Goal: Task Accomplishment & Management: Use online tool/utility

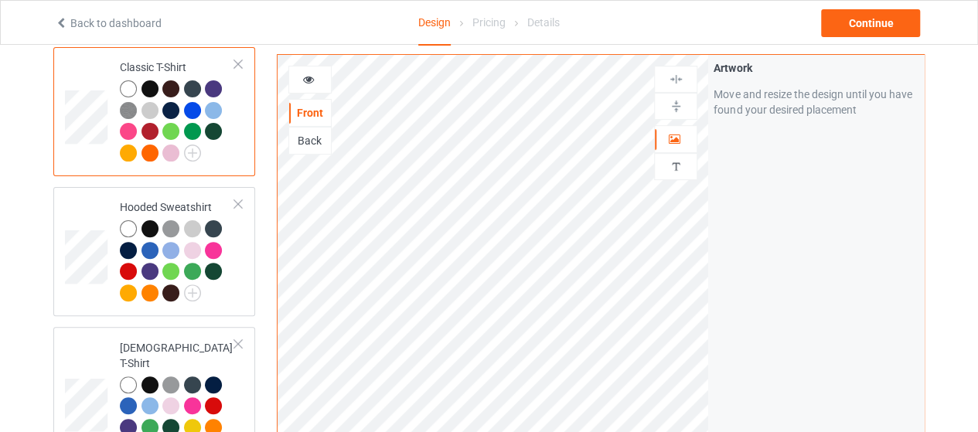
scroll to position [62, 0]
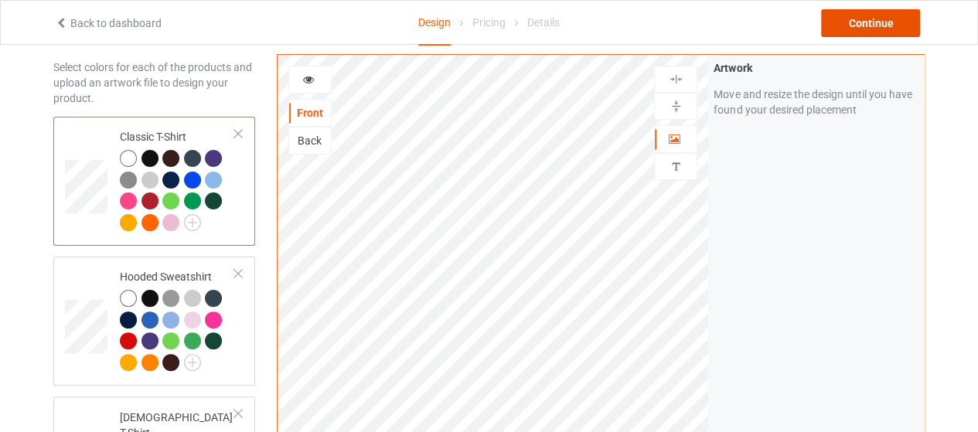
click at [891, 19] on div "Continue" at bounding box center [870, 23] width 99 height 28
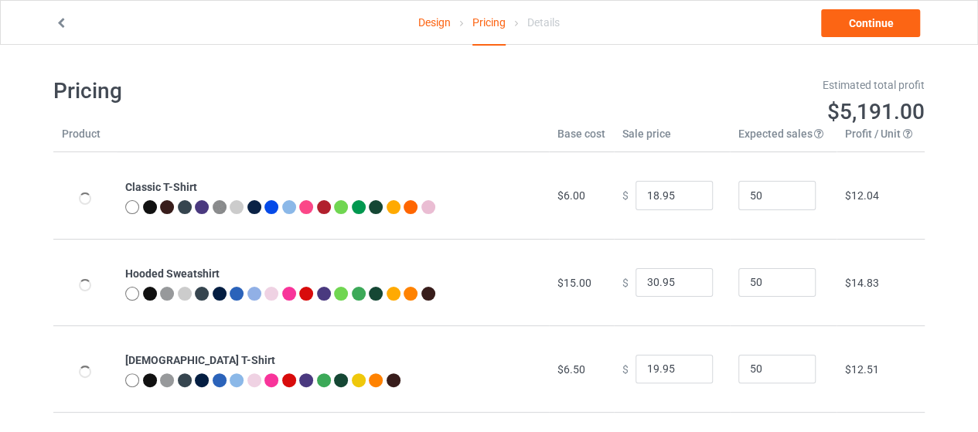
type input "22.00"
click at [60, 26] on icon at bounding box center [61, 20] width 13 height 11
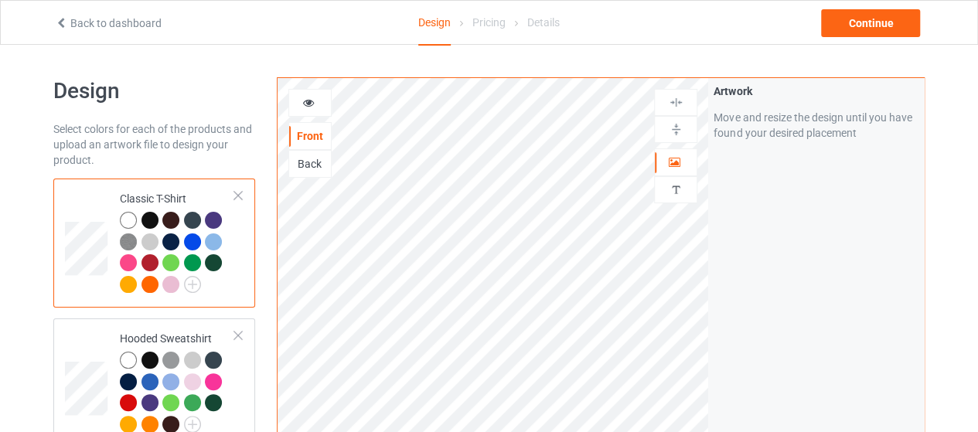
click at [60, 26] on icon at bounding box center [61, 20] width 13 height 11
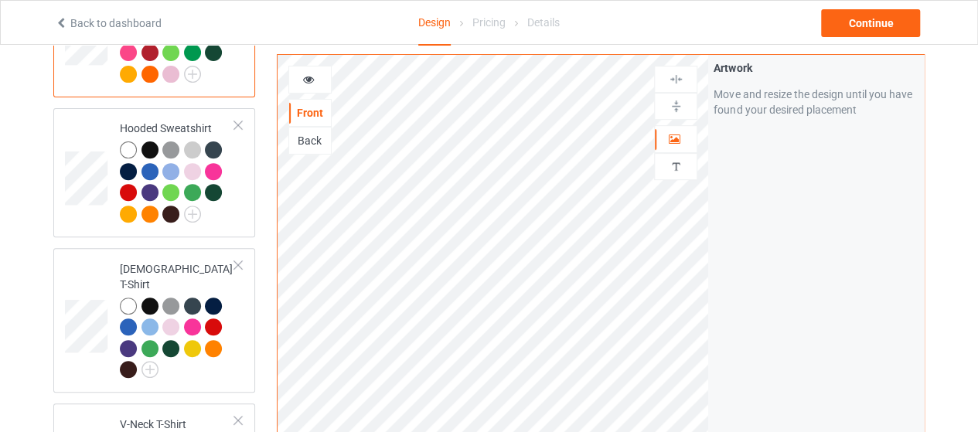
scroll to position [212, 0]
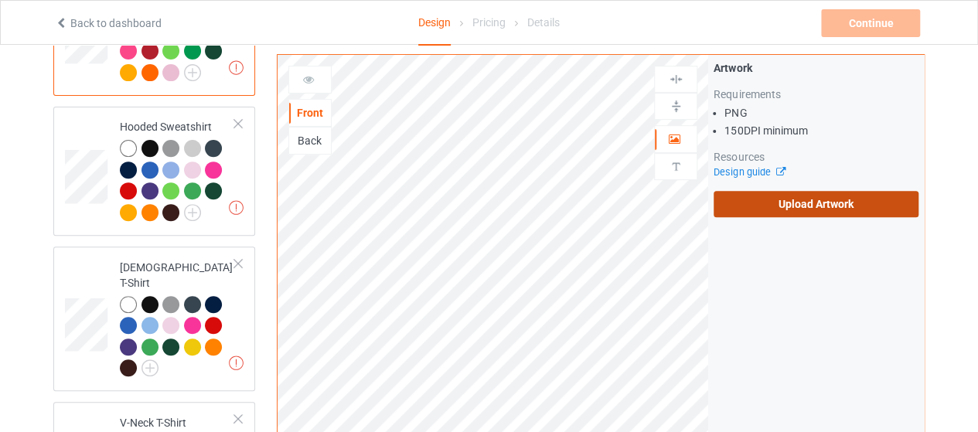
click at [823, 205] on label "Upload Artwork" at bounding box center [816, 204] width 205 height 26
click at [0, 0] on input "Upload Artwork" at bounding box center [0, 0] width 0 height 0
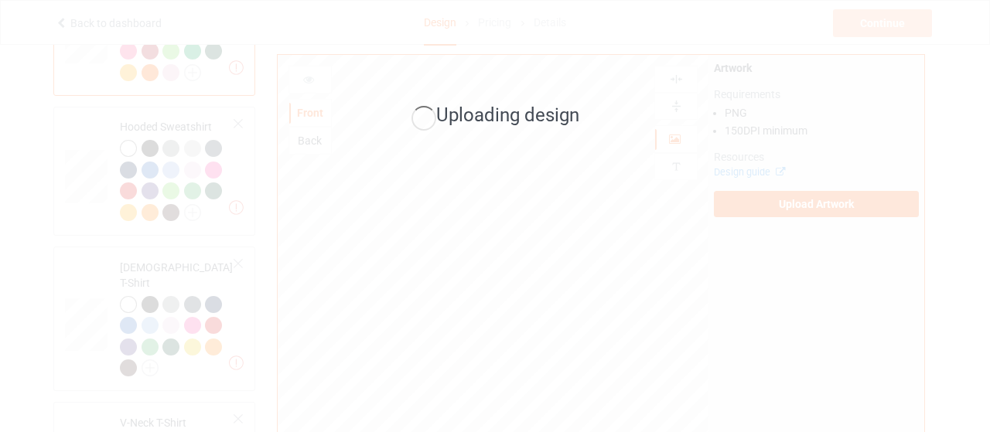
click at [977, 138] on div "Uploading design" at bounding box center [495, 216] width 990 height 432
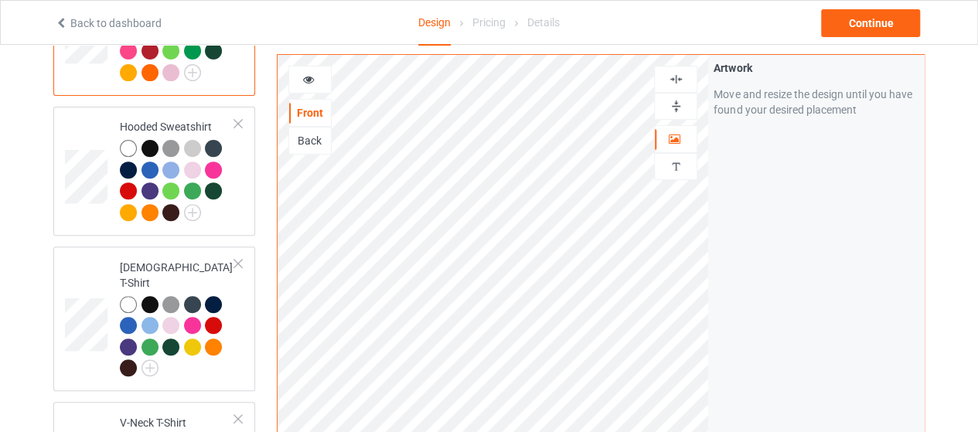
click at [318, 83] on div at bounding box center [310, 79] width 42 height 15
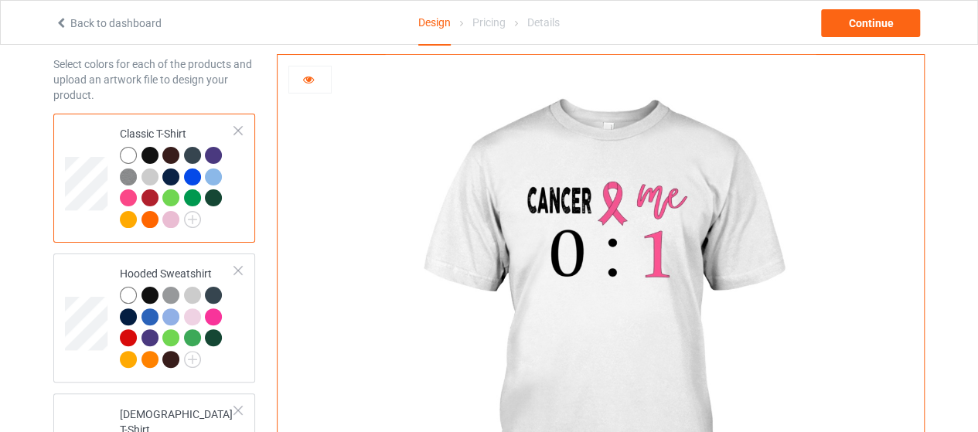
scroll to position [56, 0]
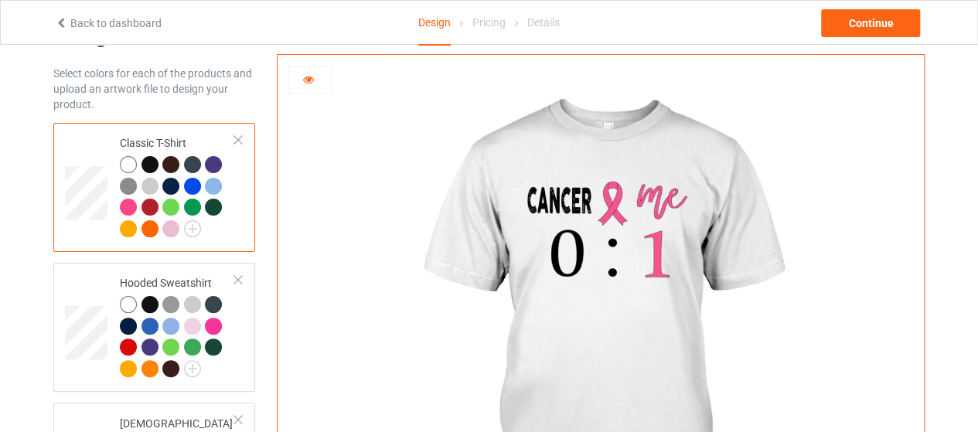
click at [131, 202] on div at bounding box center [128, 207] width 17 height 17
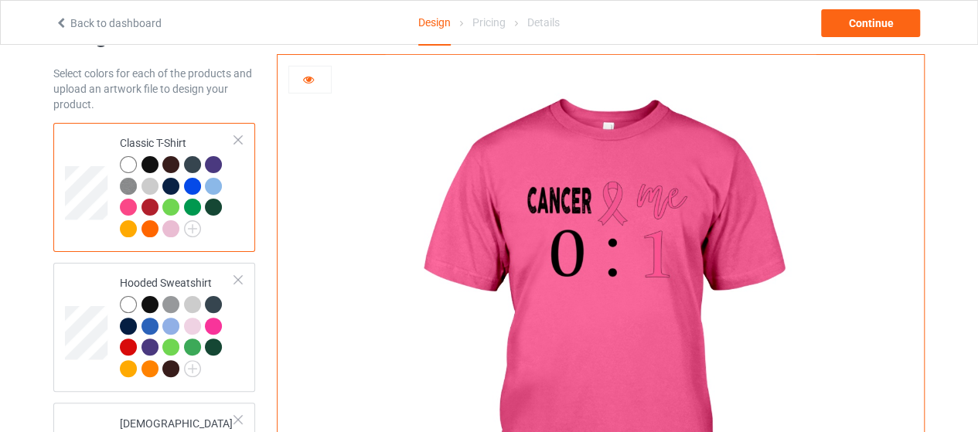
click at [170, 227] on div at bounding box center [170, 228] width 17 height 17
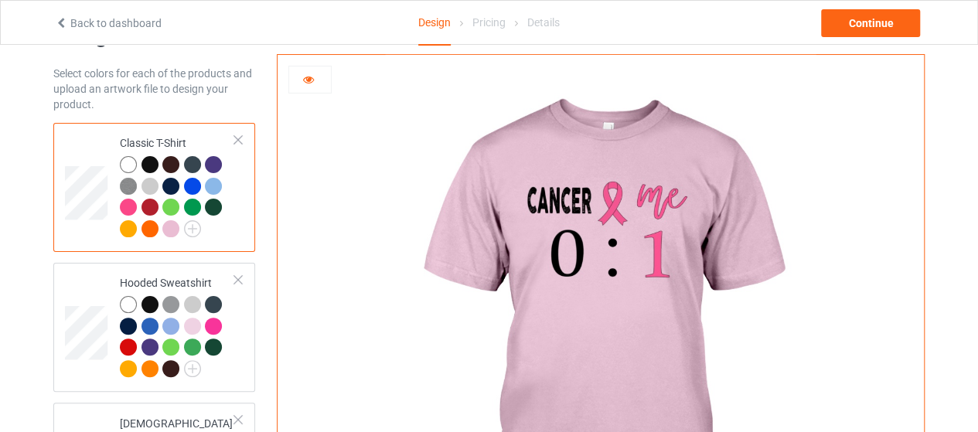
click at [131, 207] on div at bounding box center [128, 207] width 17 height 17
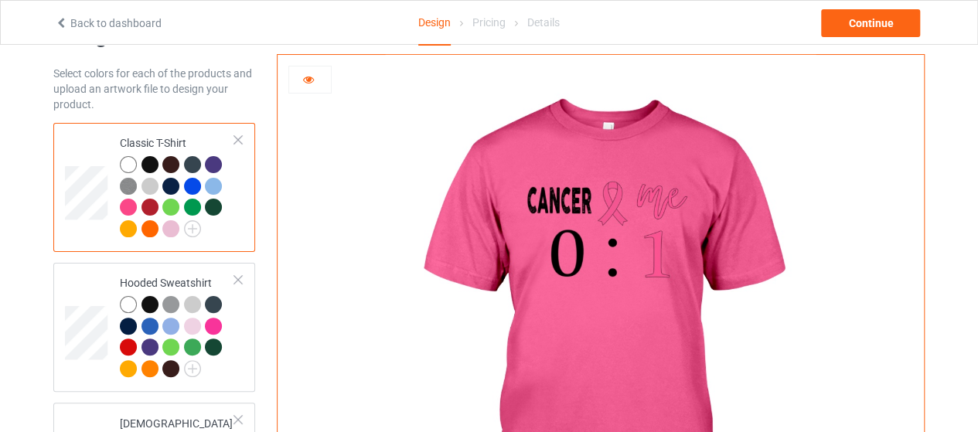
click at [305, 75] on icon at bounding box center [308, 77] width 13 height 11
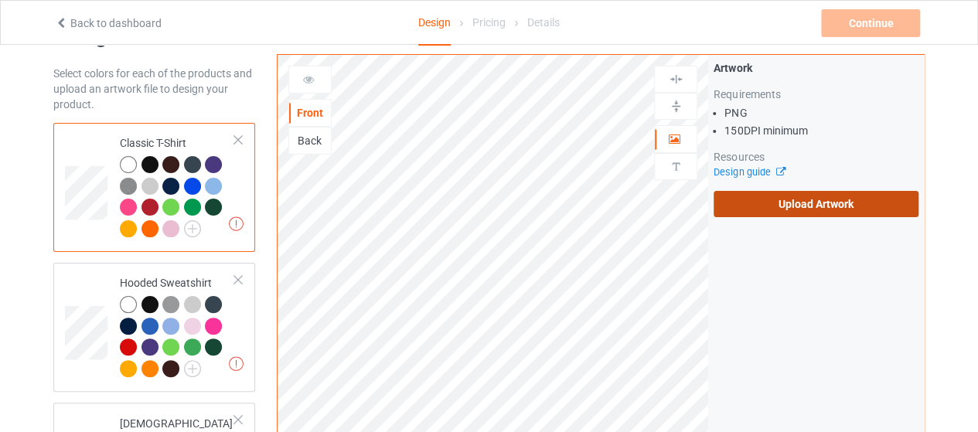
click at [793, 205] on label "Upload Artwork" at bounding box center [816, 204] width 205 height 26
click at [0, 0] on input "Upload Artwork" at bounding box center [0, 0] width 0 height 0
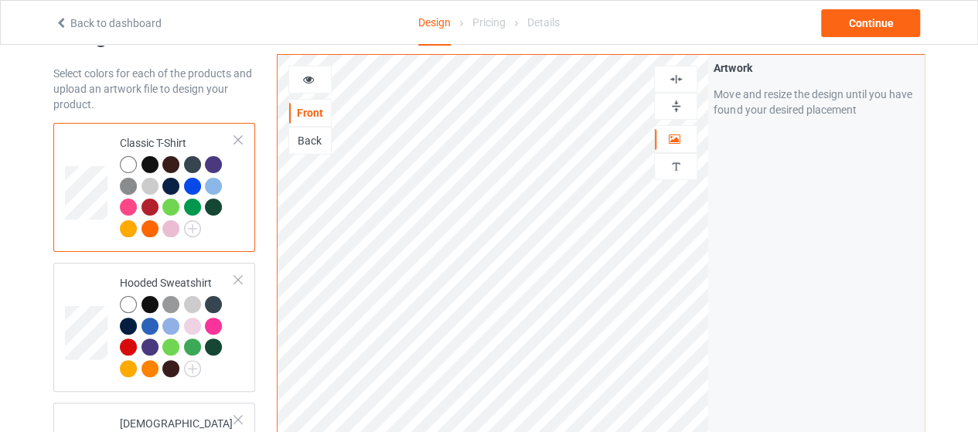
click at [305, 74] on icon at bounding box center [308, 77] width 13 height 11
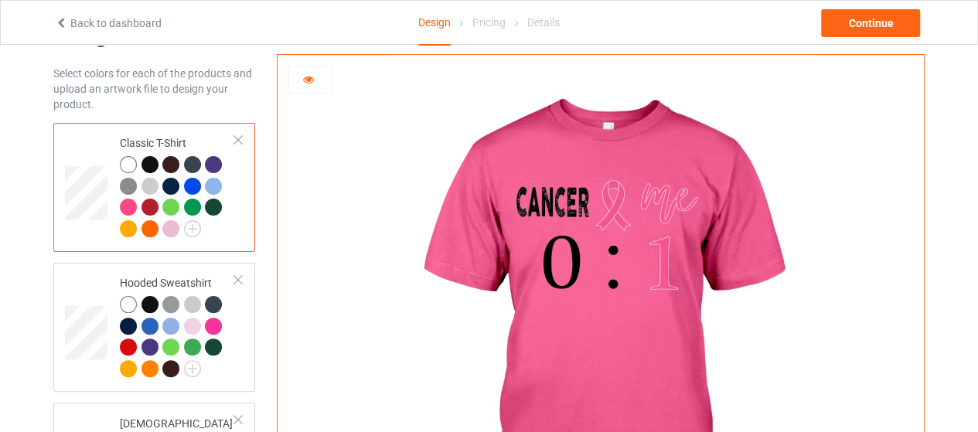
click at [173, 179] on div at bounding box center [170, 186] width 17 height 17
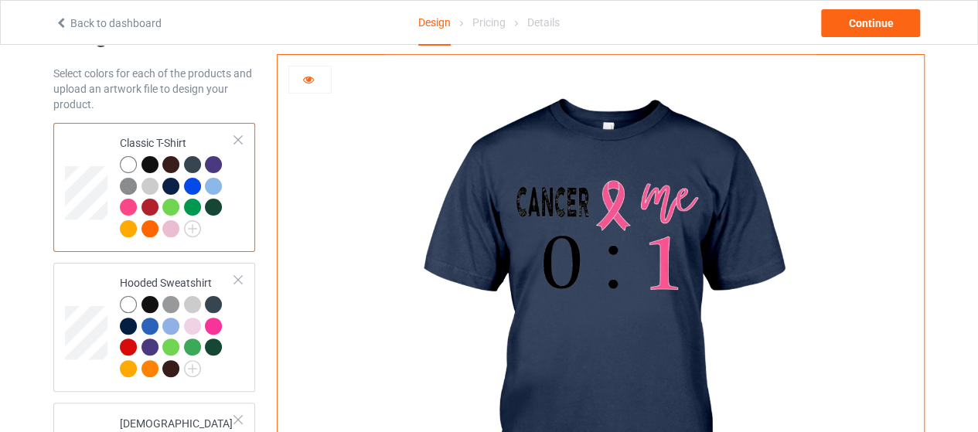
click at [125, 159] on div at bounding box center [128, 164] width 17 height 17
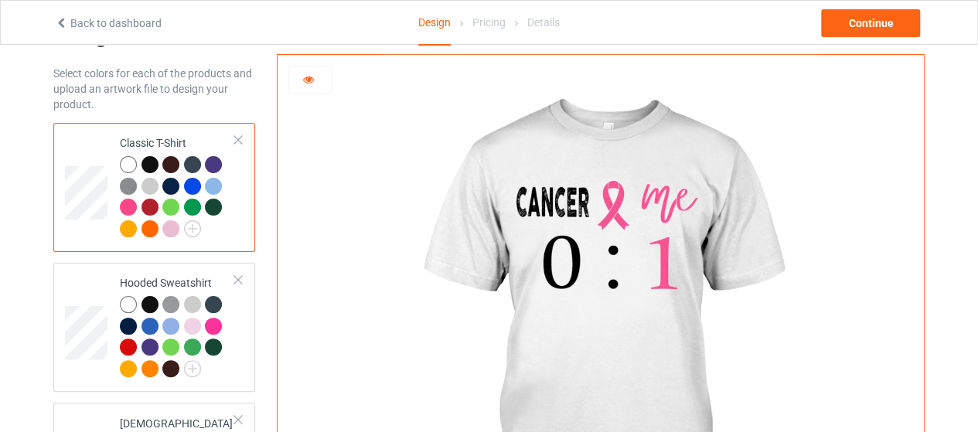
click at [172, 189] on div at bounding box center [170, 186] width 17 height 17
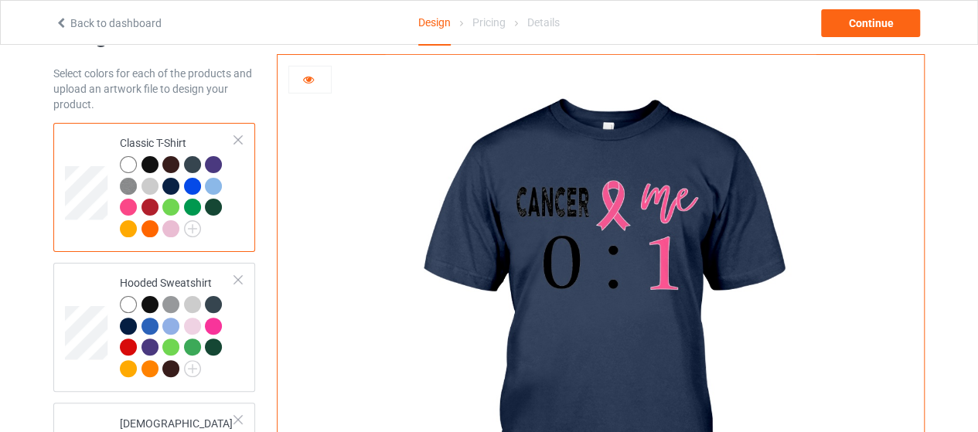
click at [238, 141] on div at bounding box center [238, 140] width 11 height 11
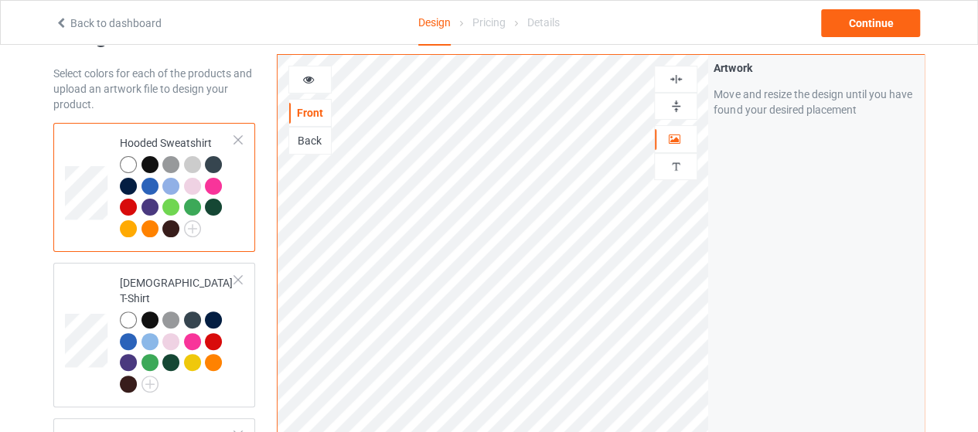
click at [221, 188] on div at bounding box center [216, 189] width 22 height 22
click at [214, 181] on div at bounding box center [213, 186] width 17 height 17
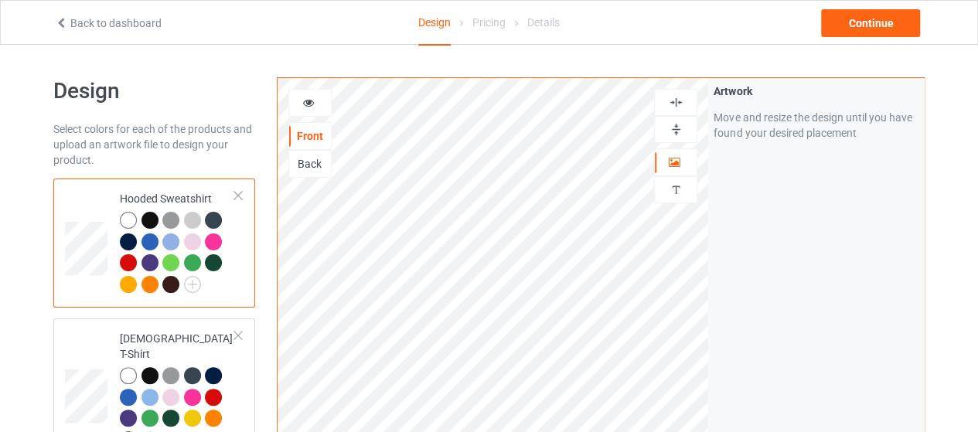
click at [306, 97] on icon at bounding box center [308, 100] width 13 height 11
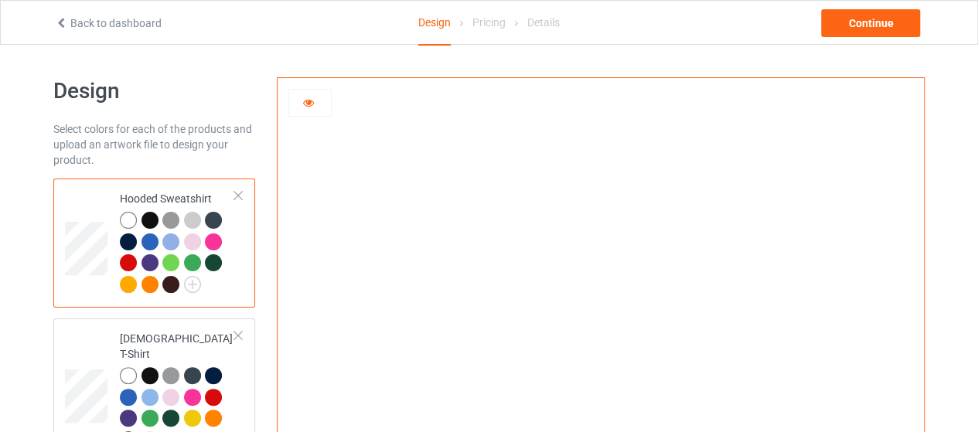
click at [66, 28] on link "Back to dashboard" at bounding box center [108, 23] width 107 height 12
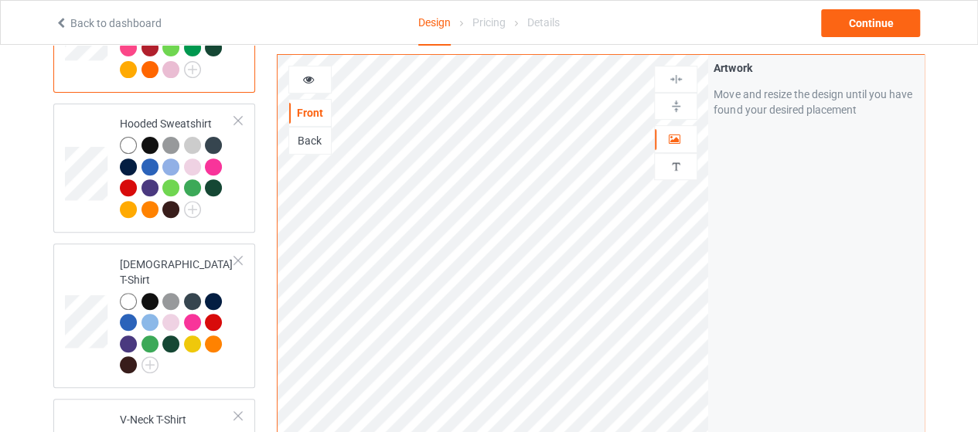
scroll to position [244, 0]
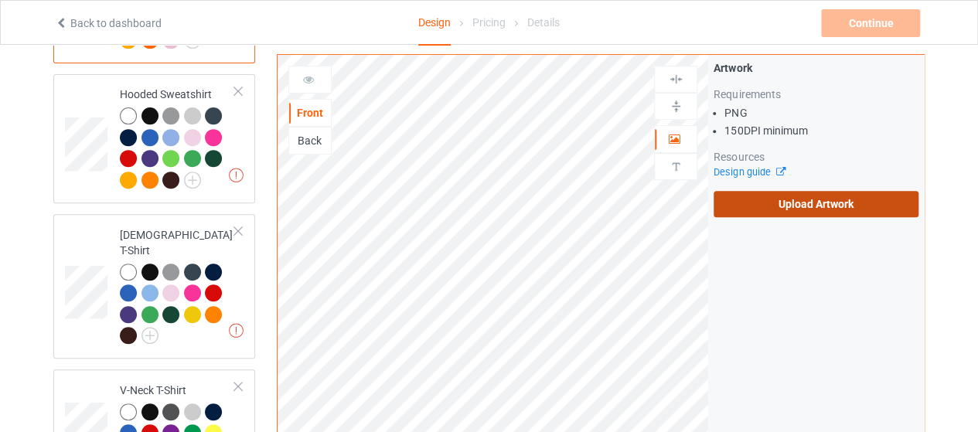
click at [833, 199] on label "Upload Artwork" at bounding box center [816, 204] width 205 height 26
click at [0, 0] on input "Upload Artwork" at bounding box center [0, 0] width 0 height 0
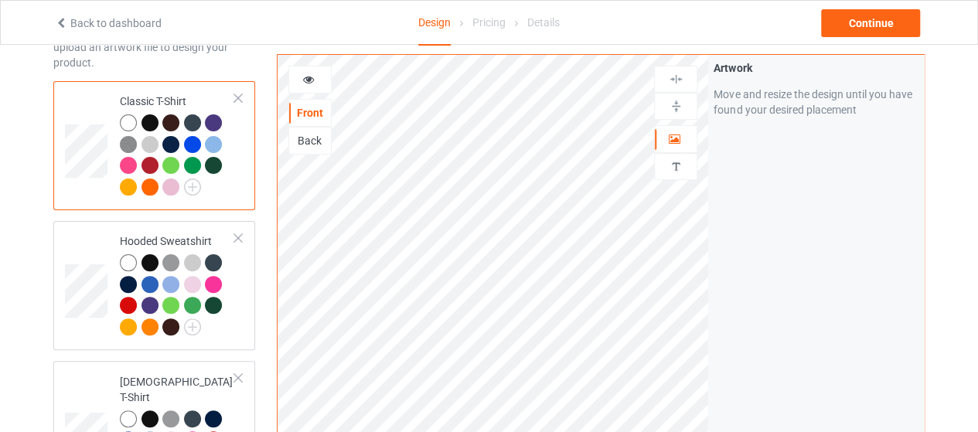
scroll to position [93, 0]
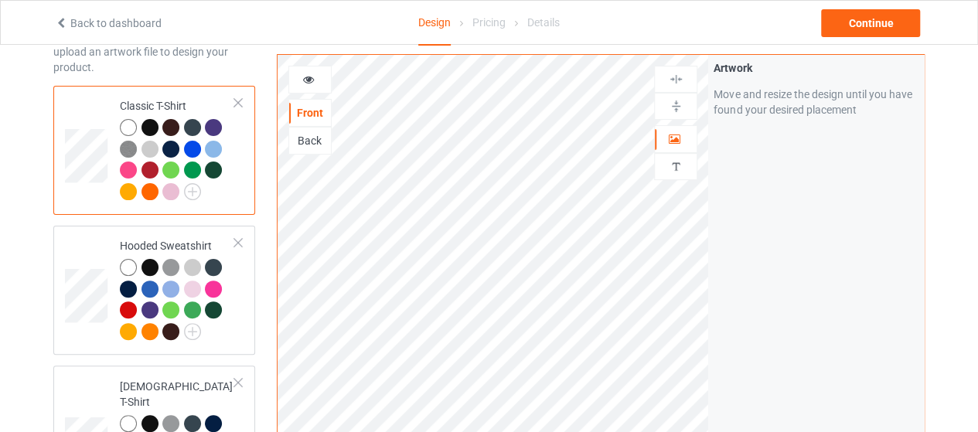
click at [148, 166] on div at bounding box center [149, 170] width 17 height 17
click at [126, 168] on div at bounding box center [128, 170] width 17 height 17
click at [309, 74] on icon at bounding box center [308, 77] width 13 height 11
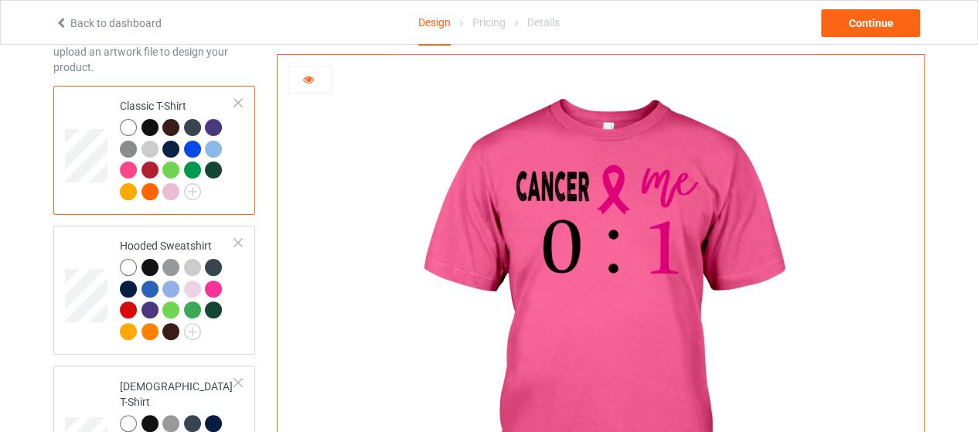
click at [312, 72] on icon at bounding box center [308, 77] width 13 height 11
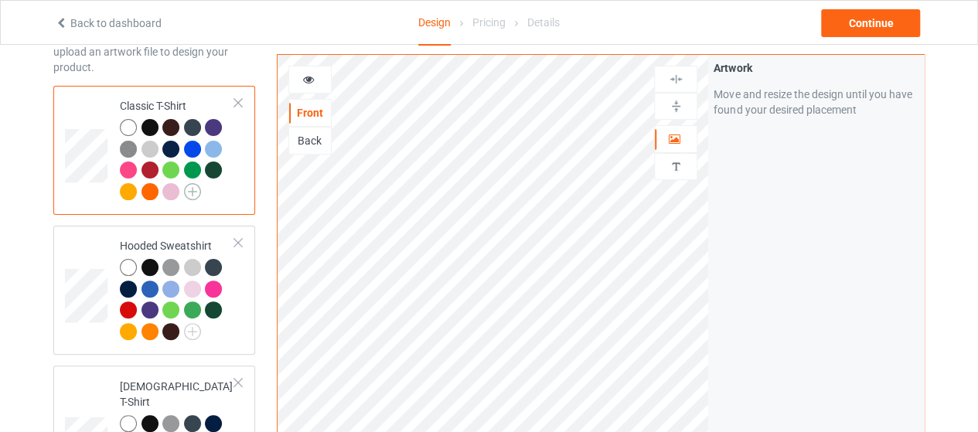
click at [189, 191] on img at bounding box center [192, 191] width 17 height 17
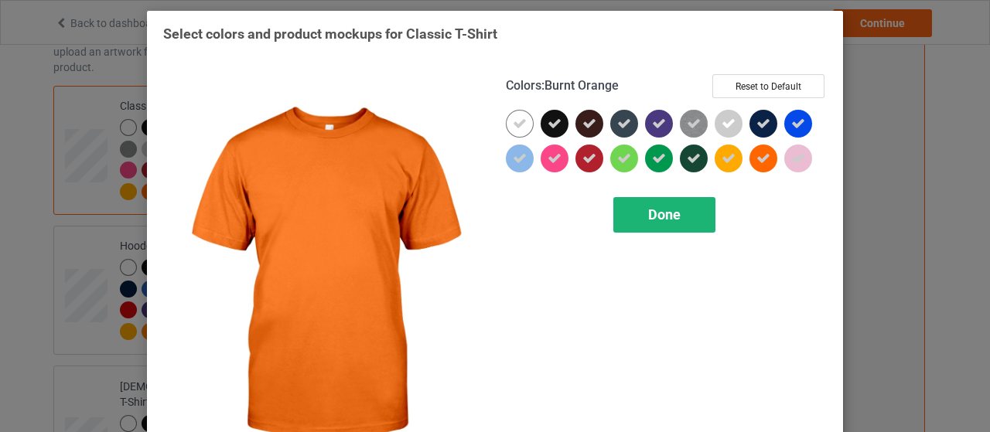
click at [666, 217] on span "Done" at bounding box center [664, 214] width 32 height 16
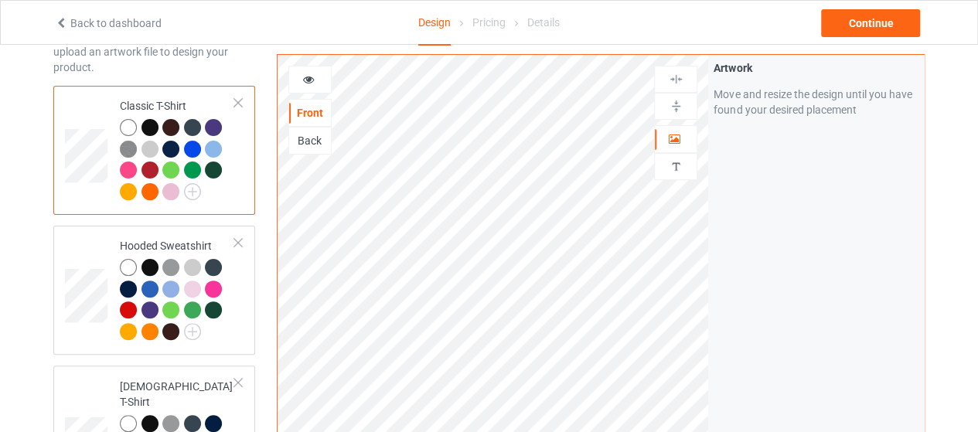
click at [308, 81] on icon at bounding box center [308, 77] width 13 height 11
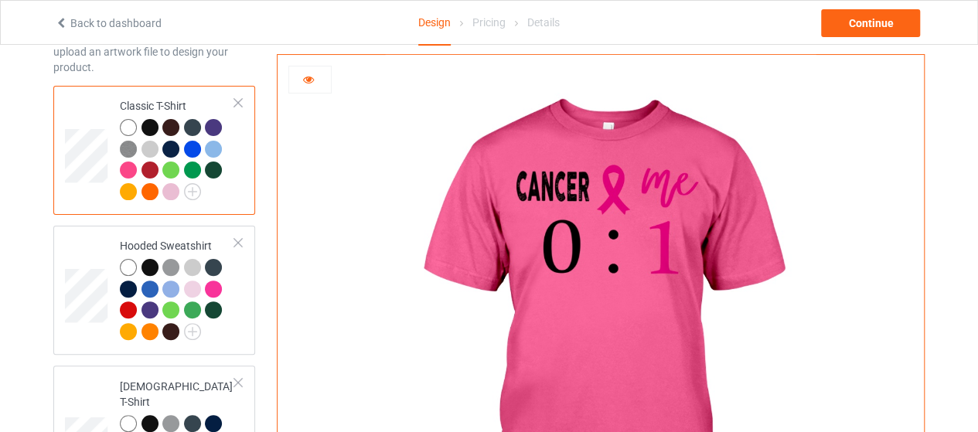
click at [308, 81] on icon at bounding box center [308, 77] width 13 height 11
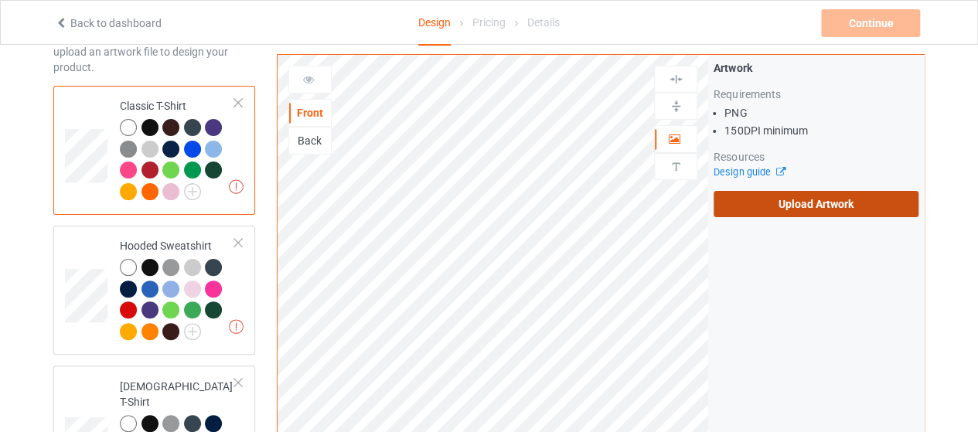
click at [760, 203] on label "Upload Artwork" at bounding box center [816, 204] width 205 height 26
click at [0, 0] on input "Upload Artwork" at bounding box center [0, 0] width 0 height 0
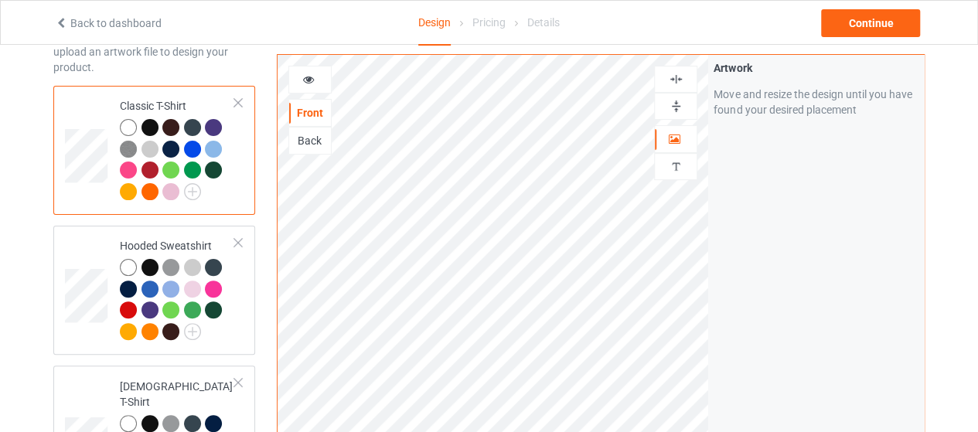
click at [315, 83] on div at bounding box center [310, 79] width 42 height 15
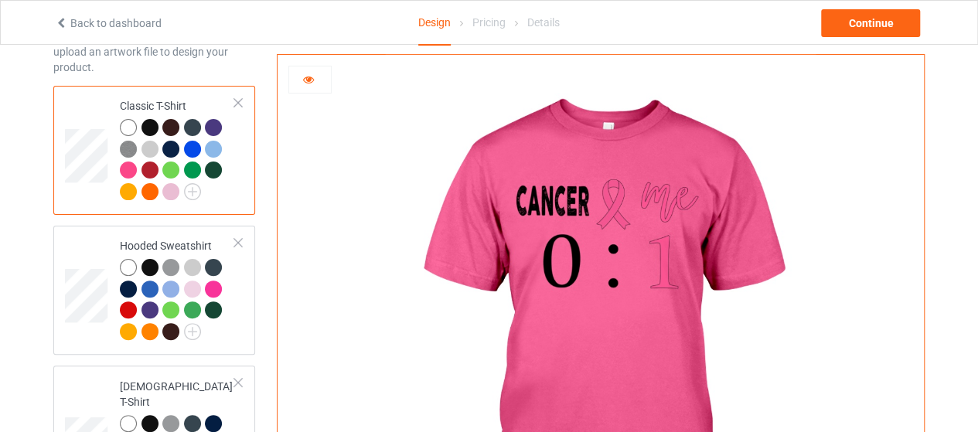
click at [307, 80] on icon at bounding box center [308, 77] width 13 height 11
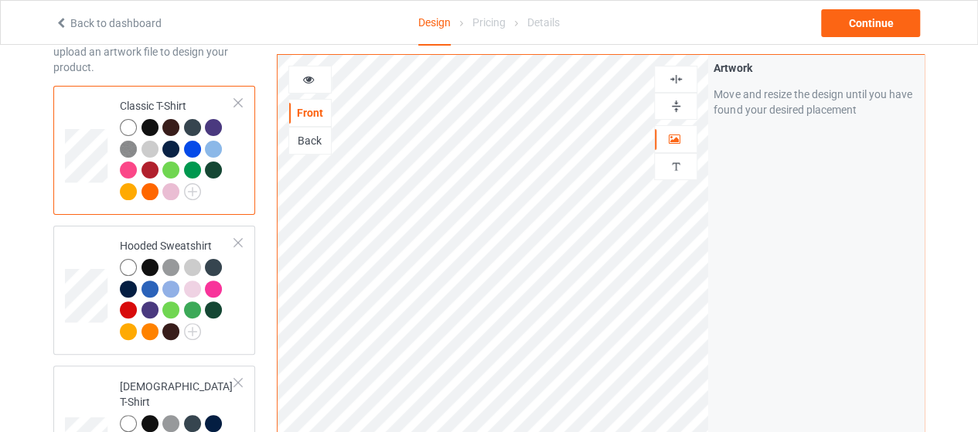
click at [147, 124] on div at bounding box center [149, 127] width 17 height 17
click at [124, 126] on div at bounding box center [128, 127] width 17 height 17
click at [303, 81] on icon at bounding box center [308, 77] width 13 height 11
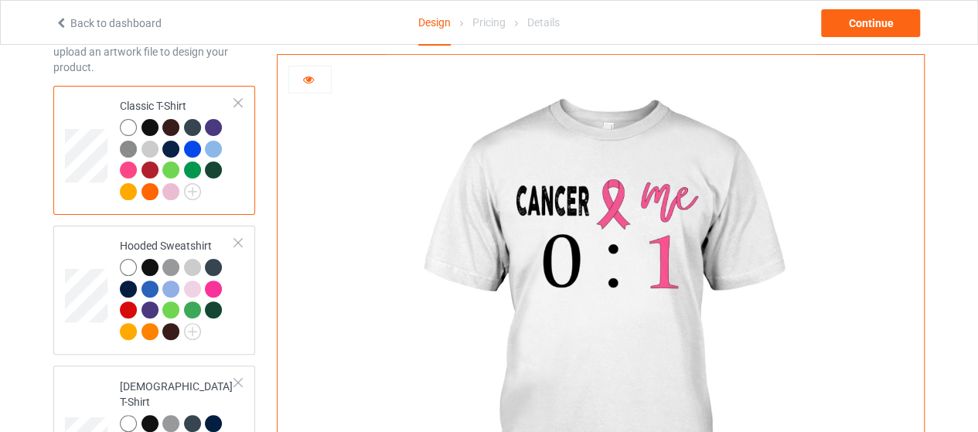
click at [308, 80] on icon at bounding box center [308, 77] width 13 height 11
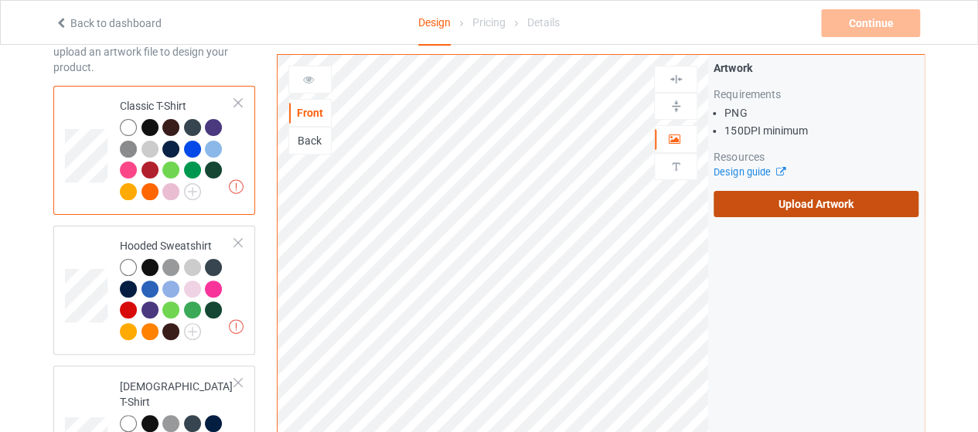
click at [797, 203] on label "Upload Artwork" at bounding box center [816, 204] width 205 height 26
click at [0, 0] on input "Upload Artwork" at bounding box center [0, 0] width 0 height 0
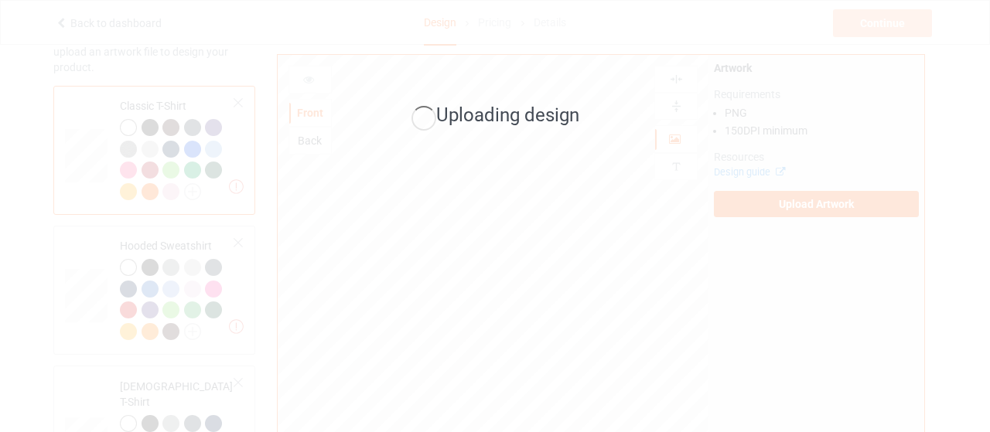
click at [663, 78] on div "Uploading design" at bounding box center [495, 216] width 990 height 432
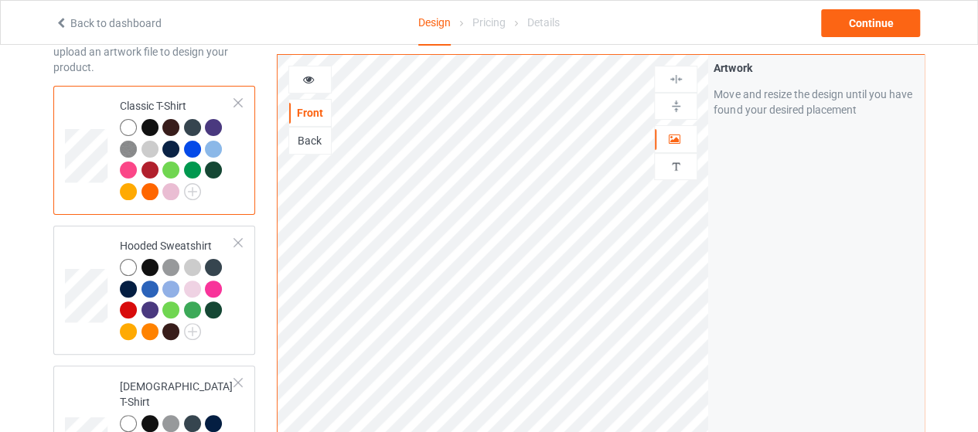
click at [313, 81] on icon at bounding box center [308, 77] width 13 height 11
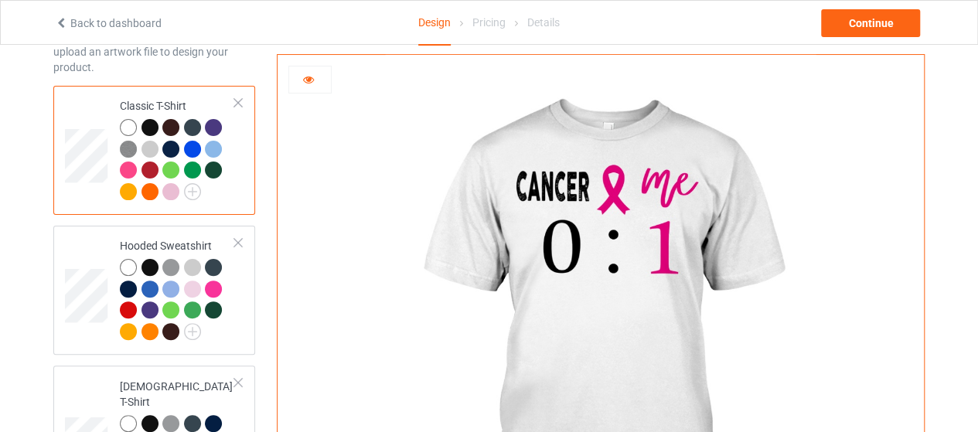
click at [302, 80] on icon at bounding box center [308, 77] width 13 height 11
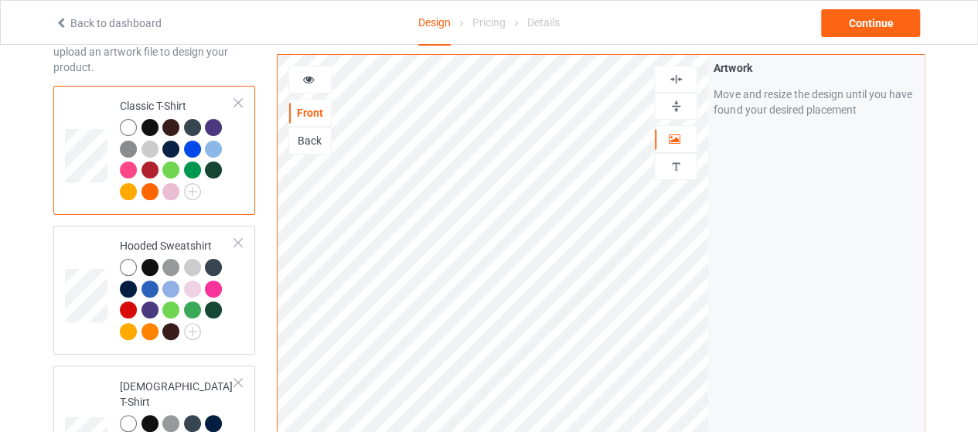
click at [320, 80] on div at bounding box center [310, 79] width 42 height 15
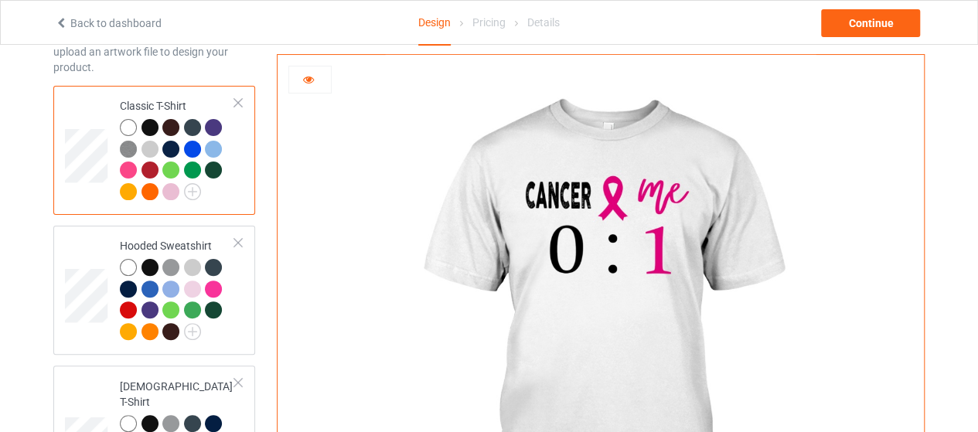
click at [172, 185] on div at bounding box center [170, 191] width 17 height 17
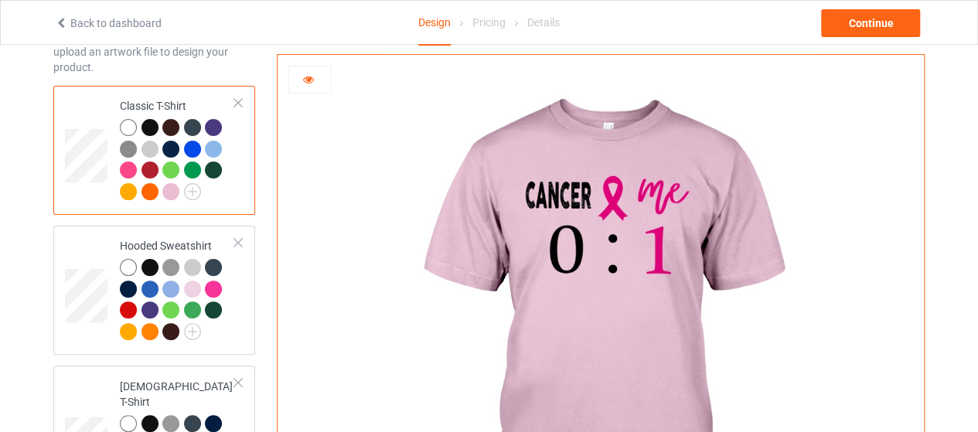
click at [314, 75] on icon at bounding box center [308, 77] width 13 height 11
